Goal: Transaction & Acquisition: Subscribe to service/newsletter

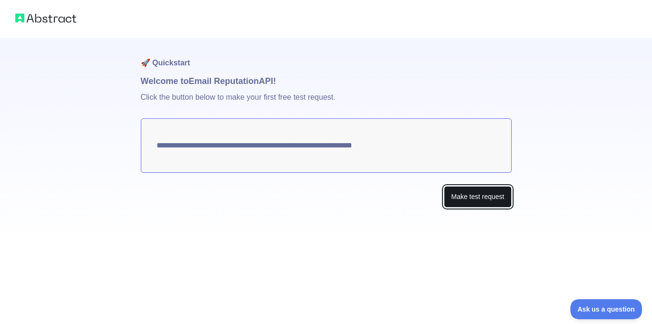
click at [484, 200] on button "Make test request" at bounding box center [477, 196] width 67 height 21
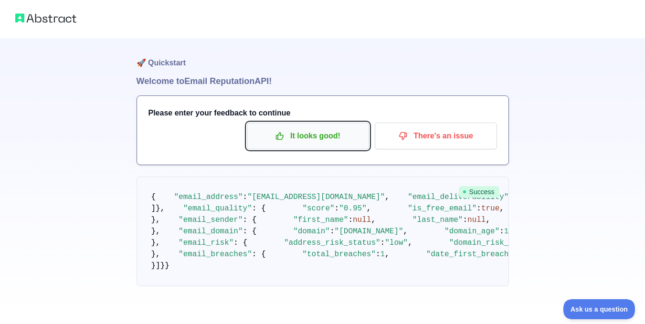
click at [335, 134] on p "It looks good!" at bounding box center [308, 136] width 108 height 16
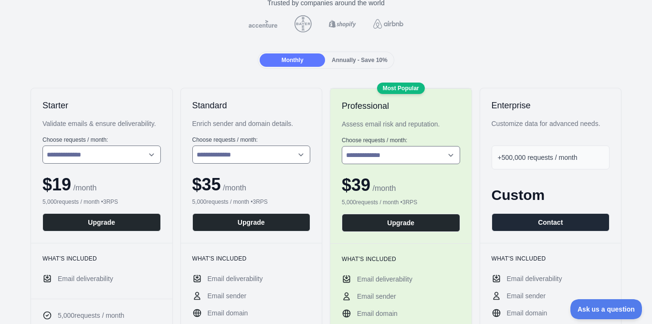
scroll to position [96, 0]
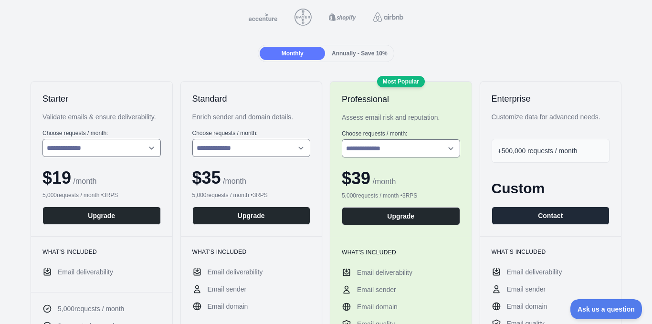
click at [552, 157] on div "+500,000 requests / month" at bounding box center [551, 151] width 118 height 24
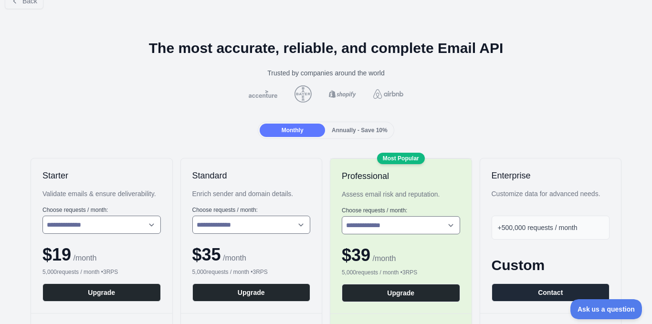
scroll to position [0, 0]
